Goal: Browse casually

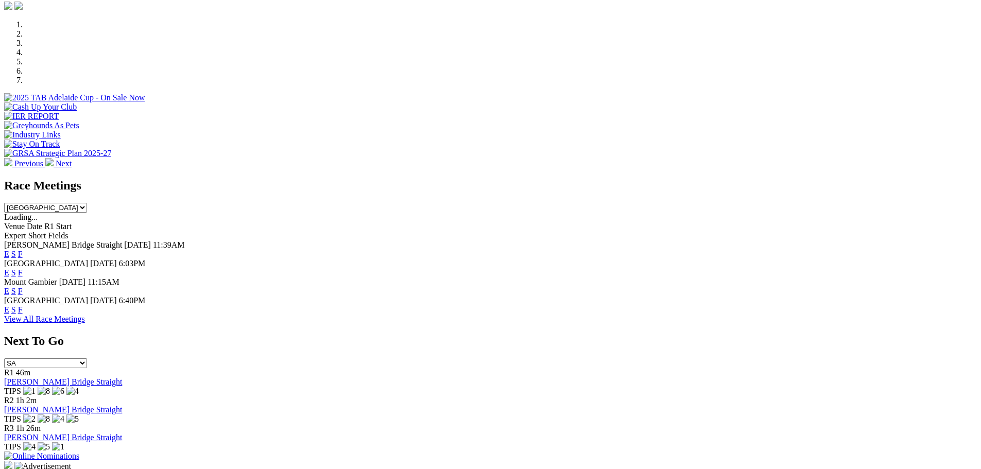
scroll to position [360, 0]
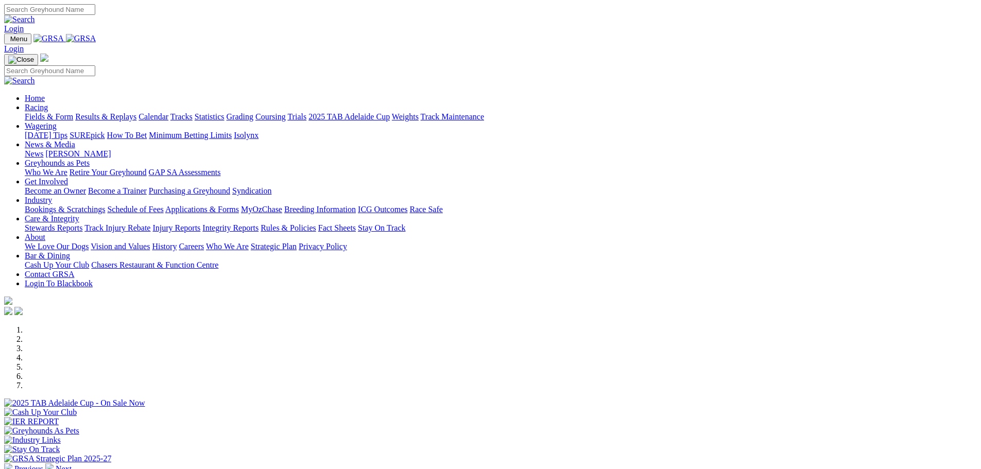
click at [54, 463] on img at bounding box center [49, 467] width 8 height 8
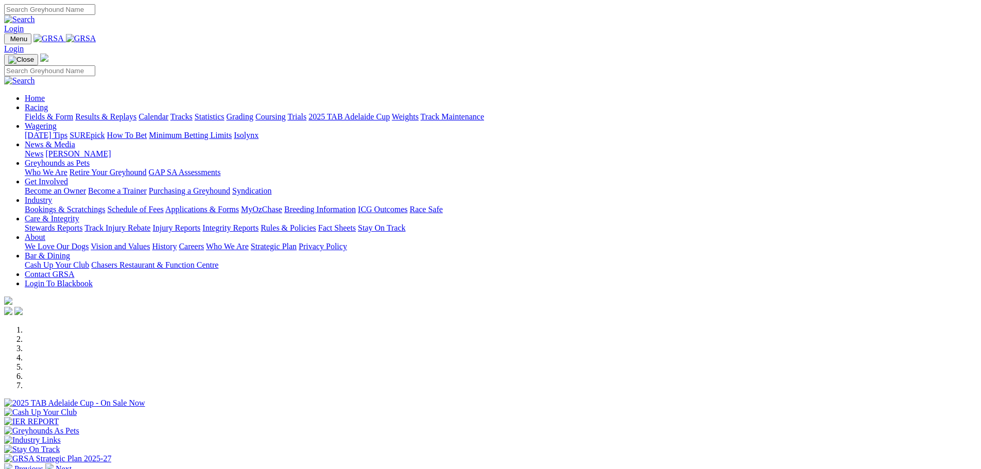
click at [54, 463] on img at bounding box center [49, 467] width 8 height 8
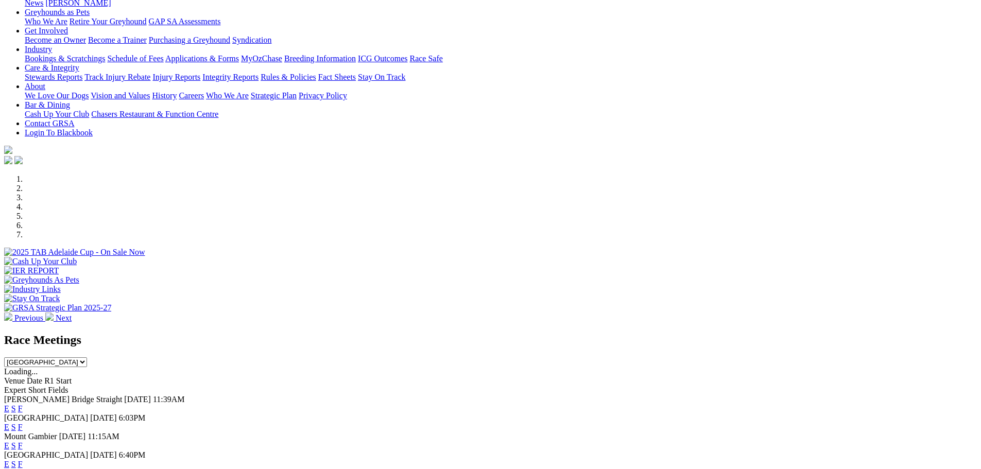
scroll to position [154, 0]
